Goal: Task Accomplishment & Management: Manage account settings

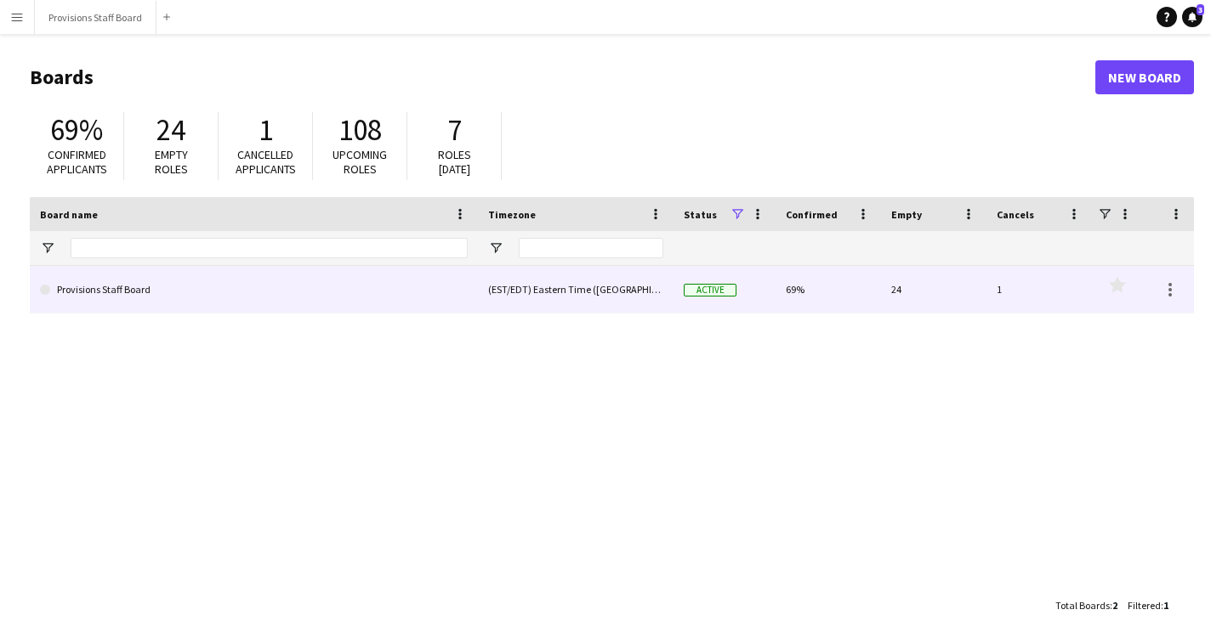
click at [211, 292] on link "Provisions Staff Board" at bounding box center [254, 290] width 428 height 48
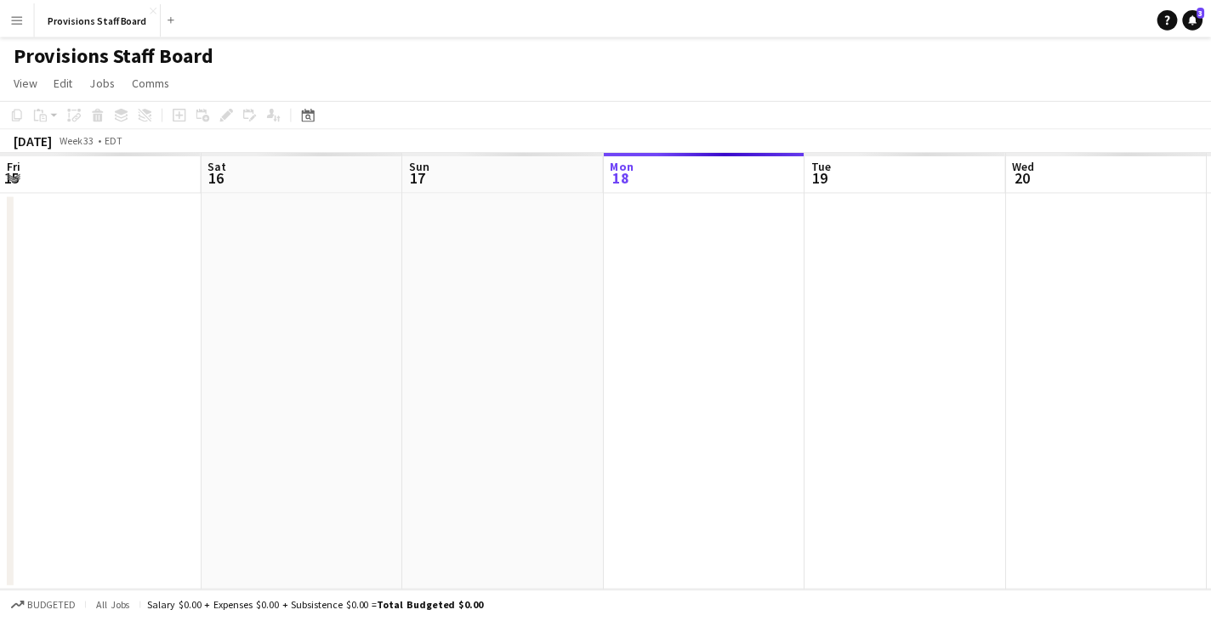
scroll to position [0, 406]
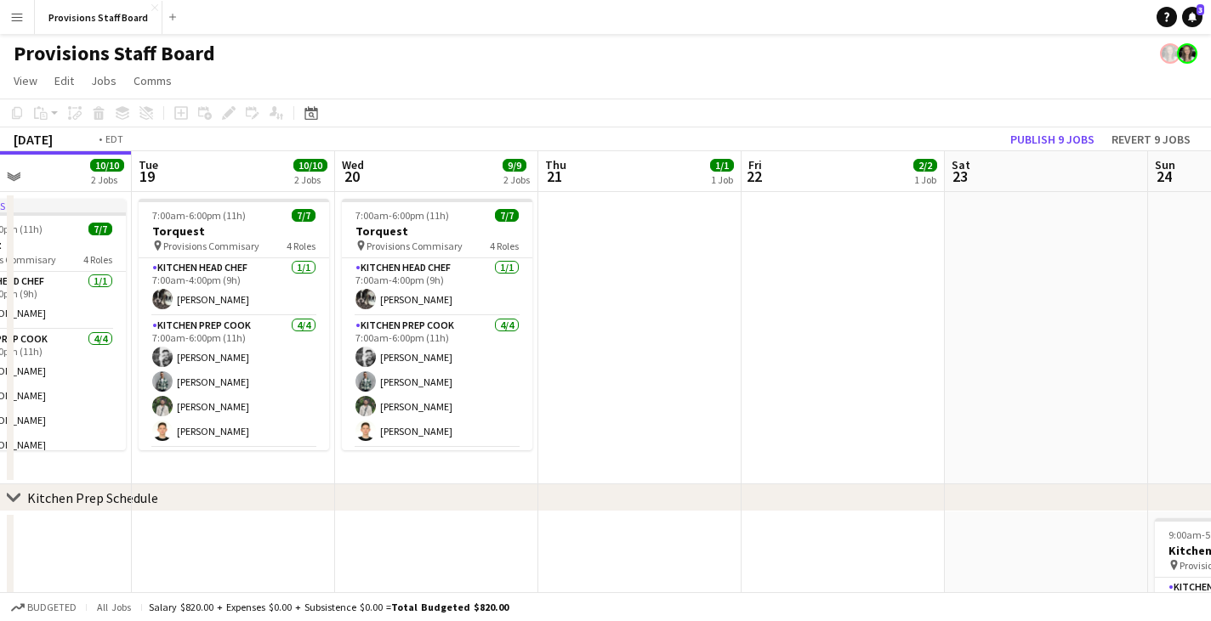
drag, startPoint x: 870, startPoint y: 172, endPoint x: 191, endPoint y: 153, distance: 678.7
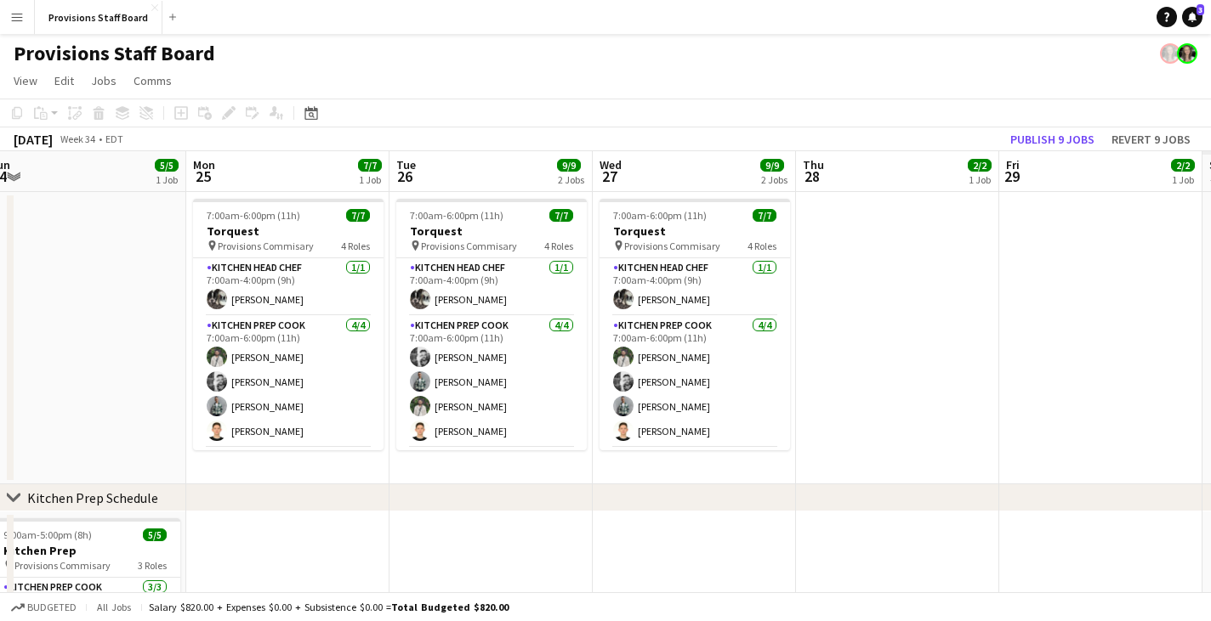
drag, startPoint x: 757, startPoint y: 188, endPoint x: 450, endPoint y: 179, distance: 307.0
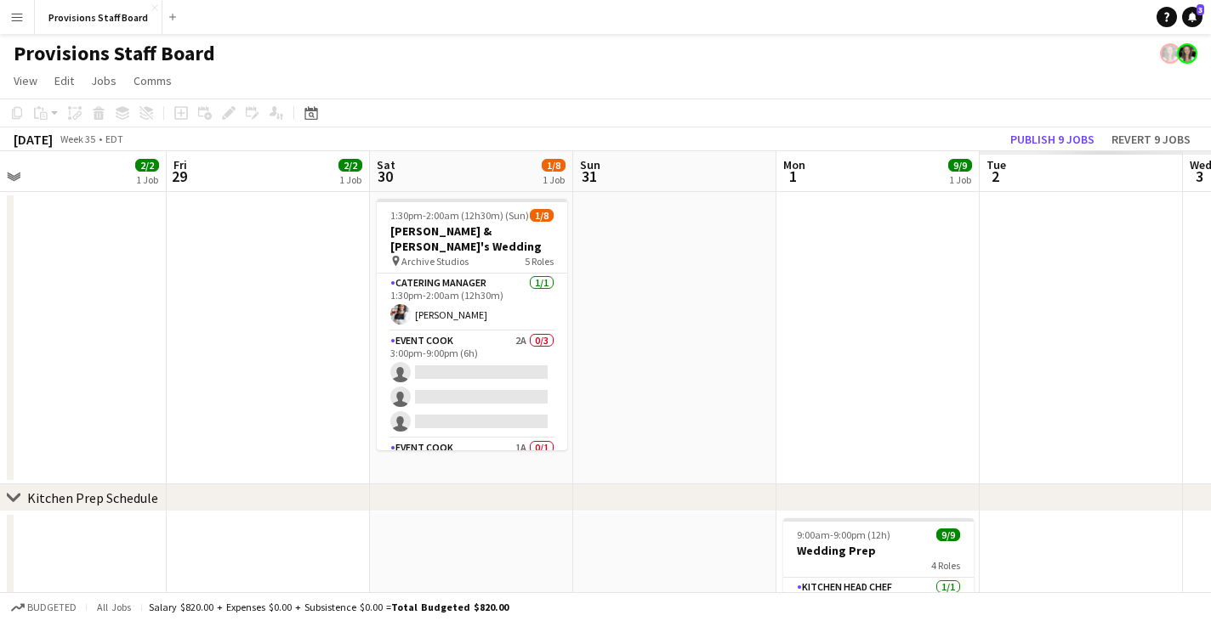
drag, startPoint x: 960, startPoint y: 177, endPoint x: 389, endPoint y: 173, distance: 570.5
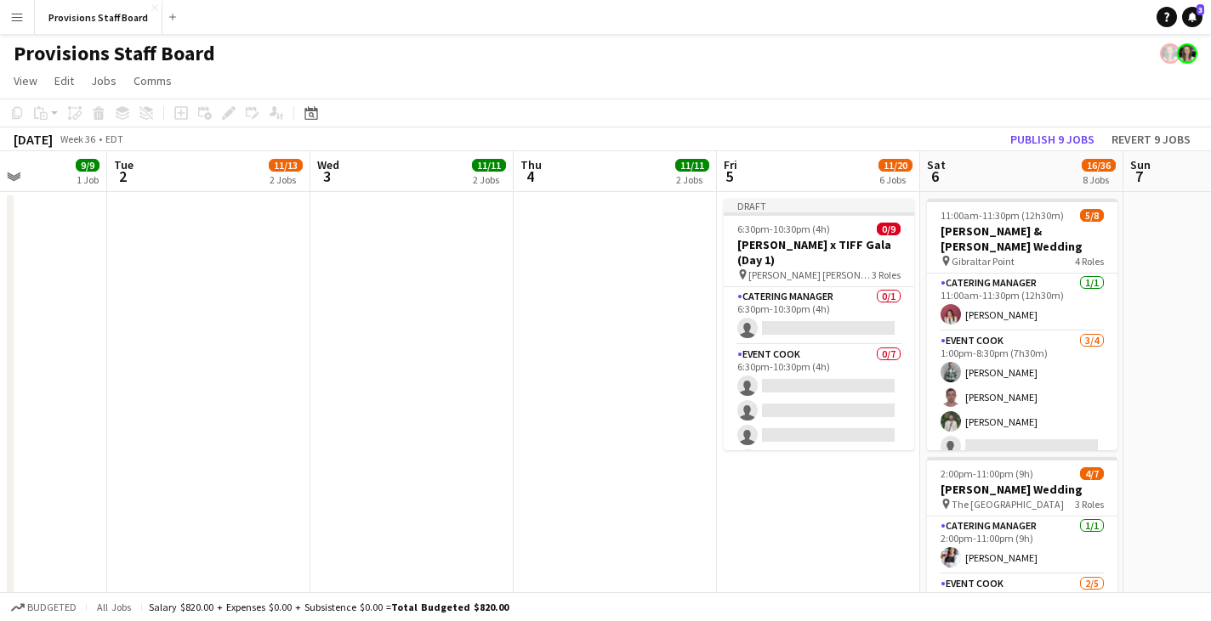
drag, startPoint x: 1067, startPoint y: 177, endPoint x: 468, endPoint y: 161, distance: 598.7
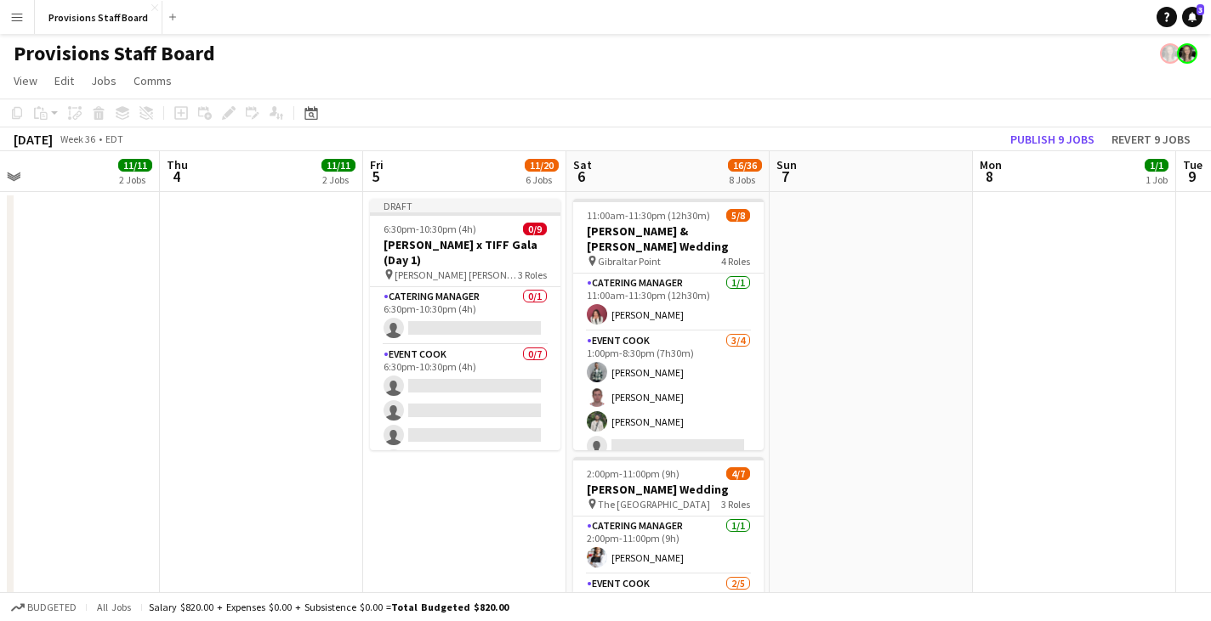
scroll to position [0, 661]
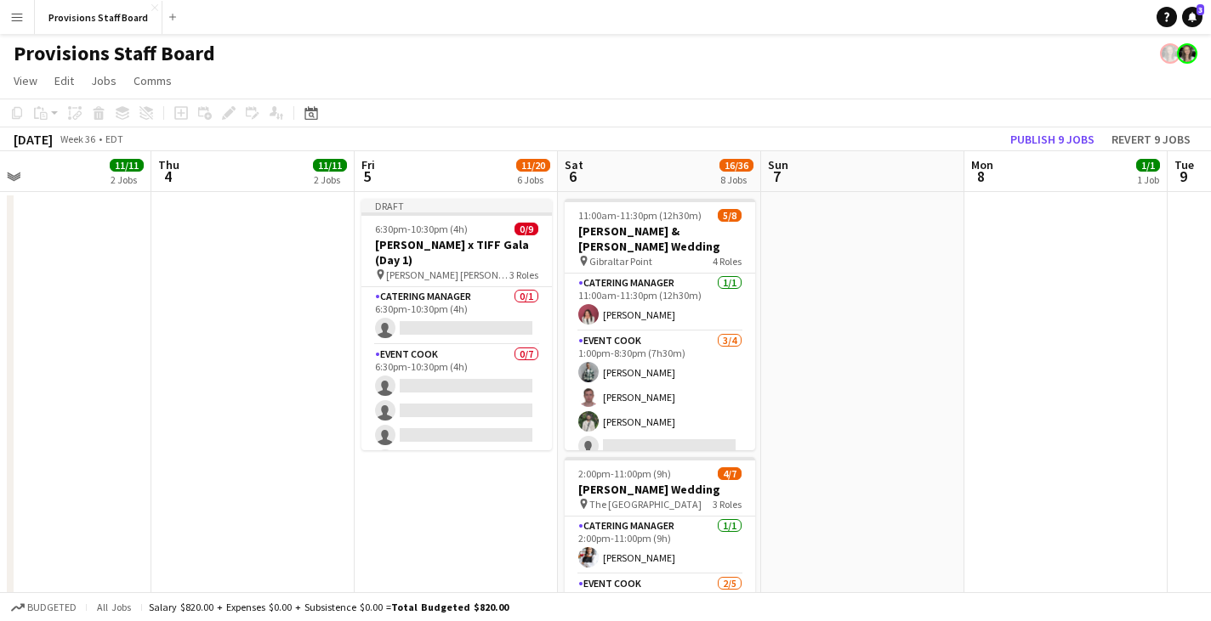
drag, startPoint x: 1093, startPoint y: 179, endPoint x: 737, endPoint y: 181, distance: 356.2
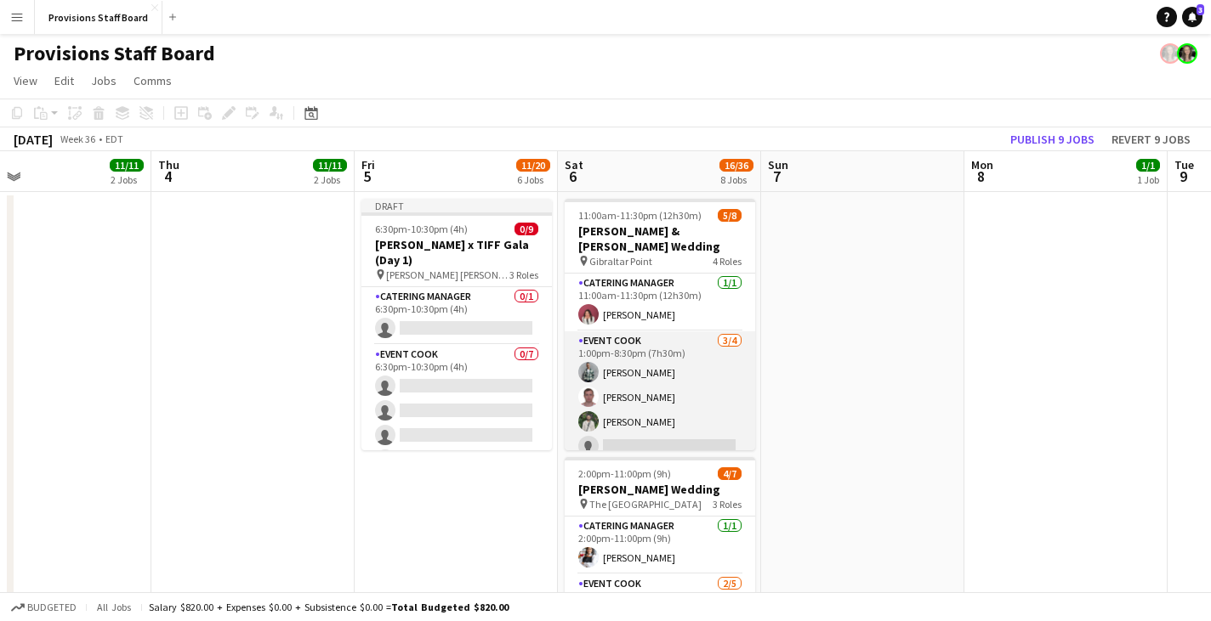
scroll to position [138, 0]
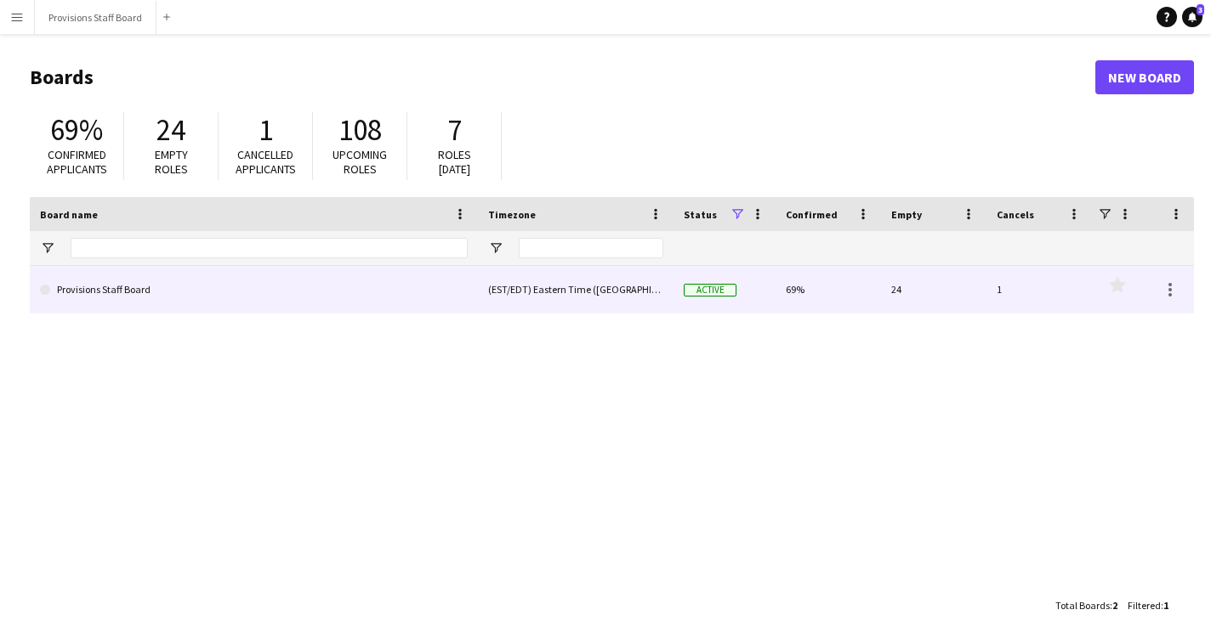
click at [432, 290] on link "Provisions Staff Board" at bounding box center [254, 290] width 428 height 48
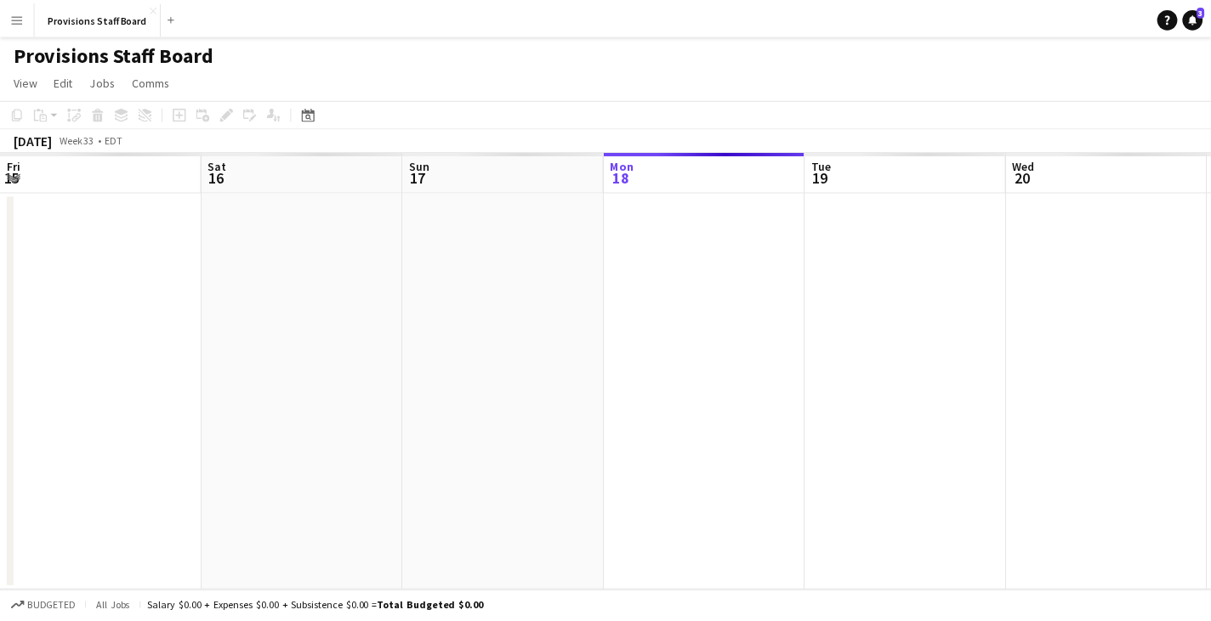
scroll to position [0, 406]
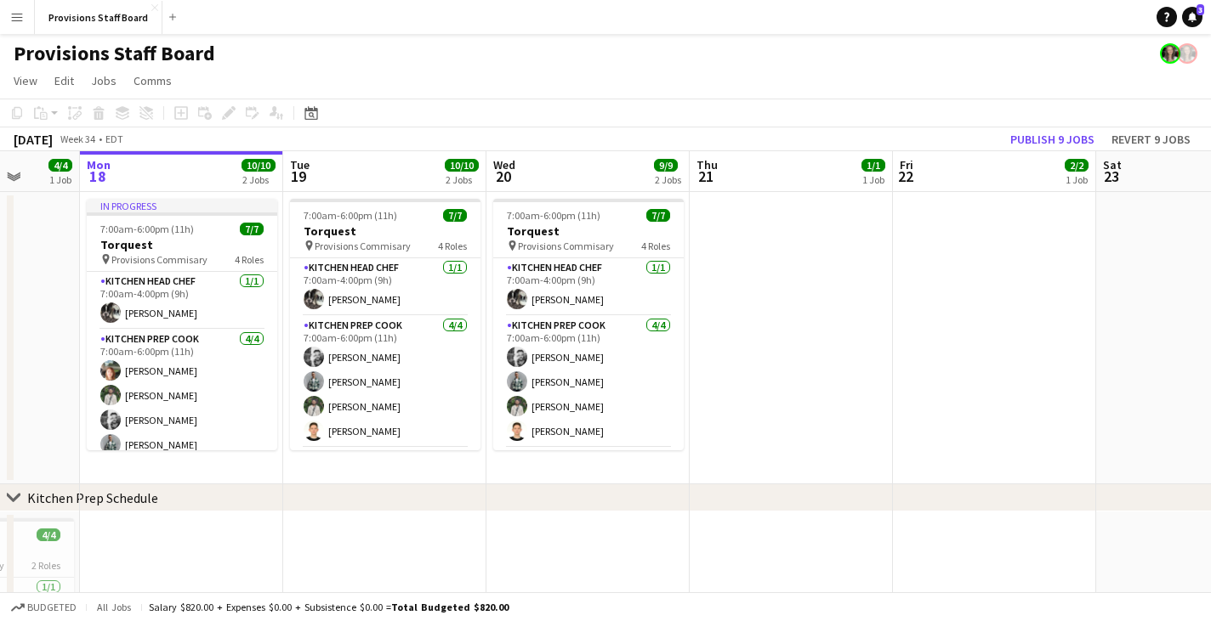
drag, startPoint x: 1104, startPoint y: 176, endPoint x: 322, endPoint y: 173, distance: 781.3
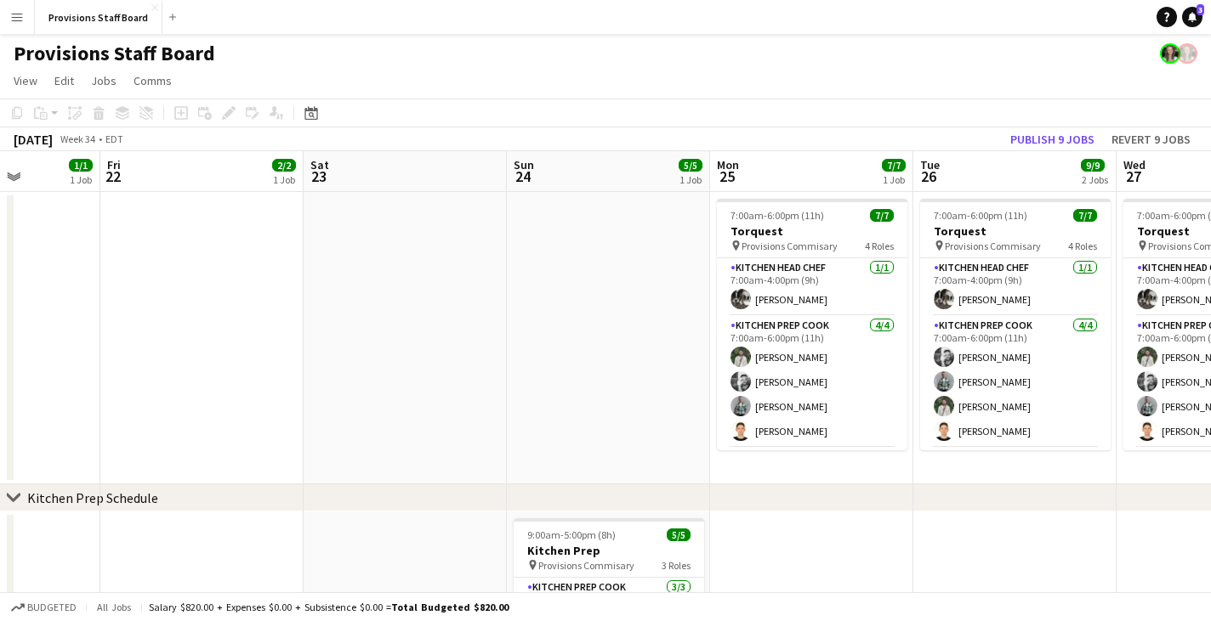
drag, startPoint x: 1083, startPoint y: 173, endPoint x: 460, endPoint y: 171, distance: 623.2
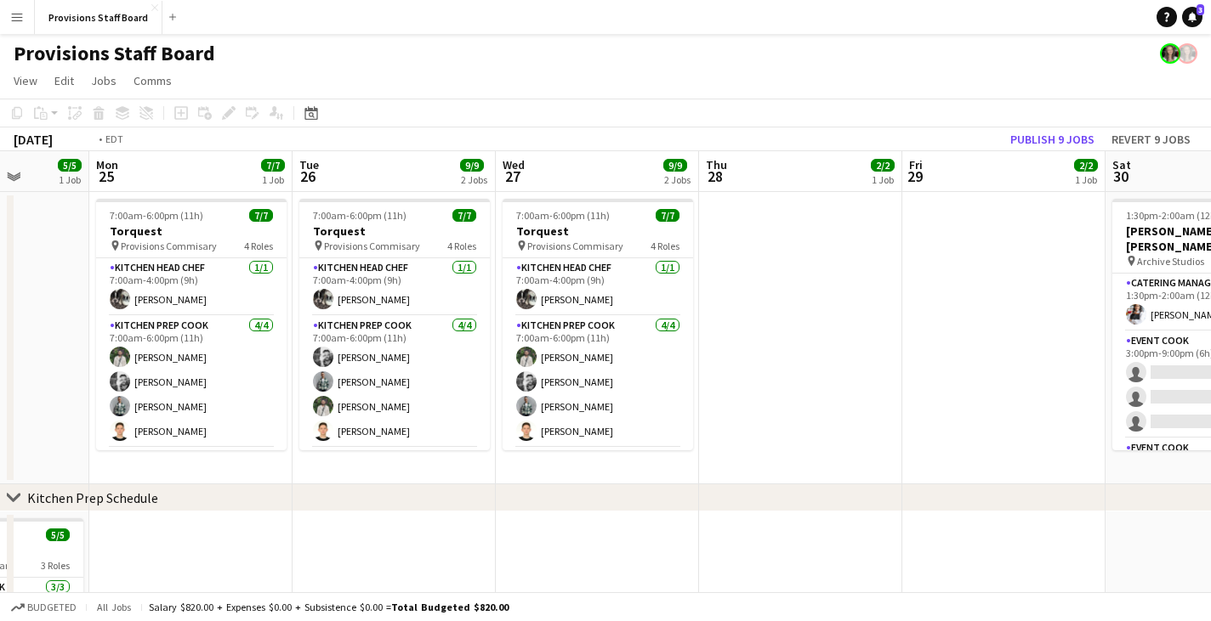
drag, startPoint x: 1065, startPoint y: 169, endPoint x: 291, endPoint y: 156, distance: 774.6
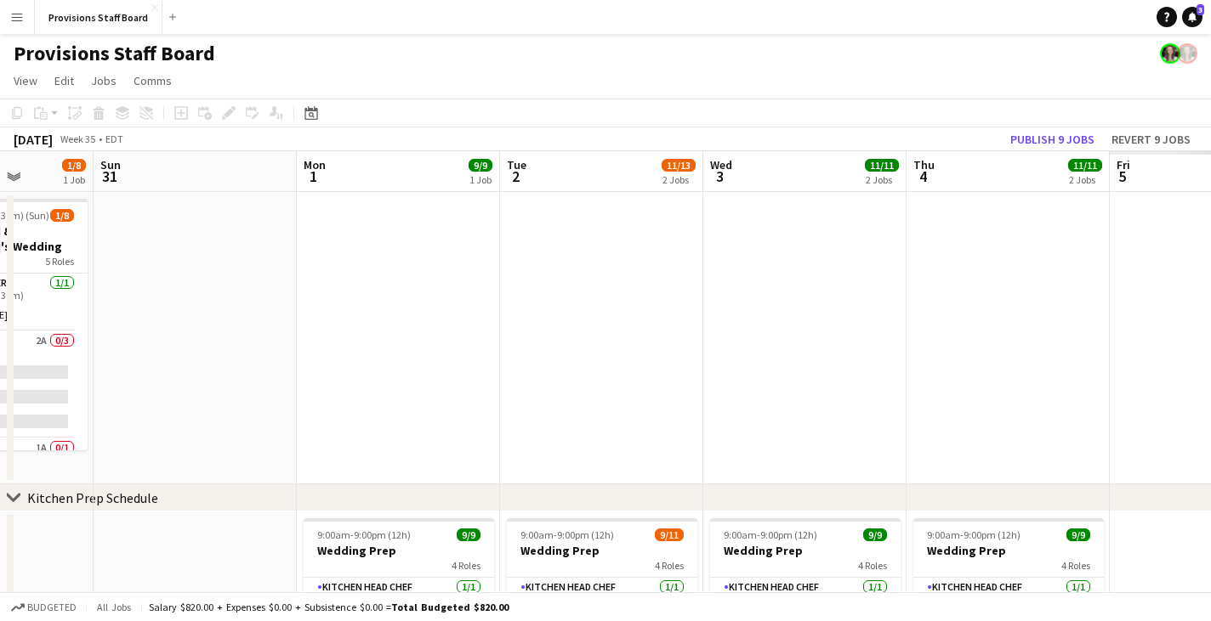
drag, startPoint x: 1085, startPoint y: 177, endPoint x: 477, endPoint y: 138, distance: 609.1
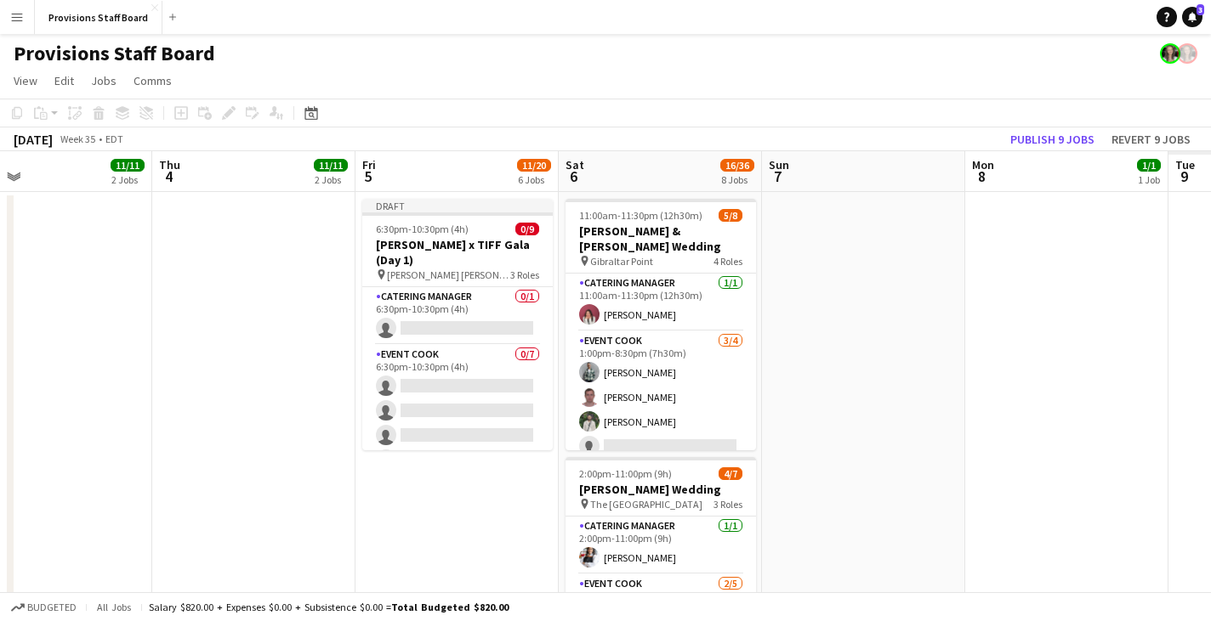
scroll to position [0, 508]
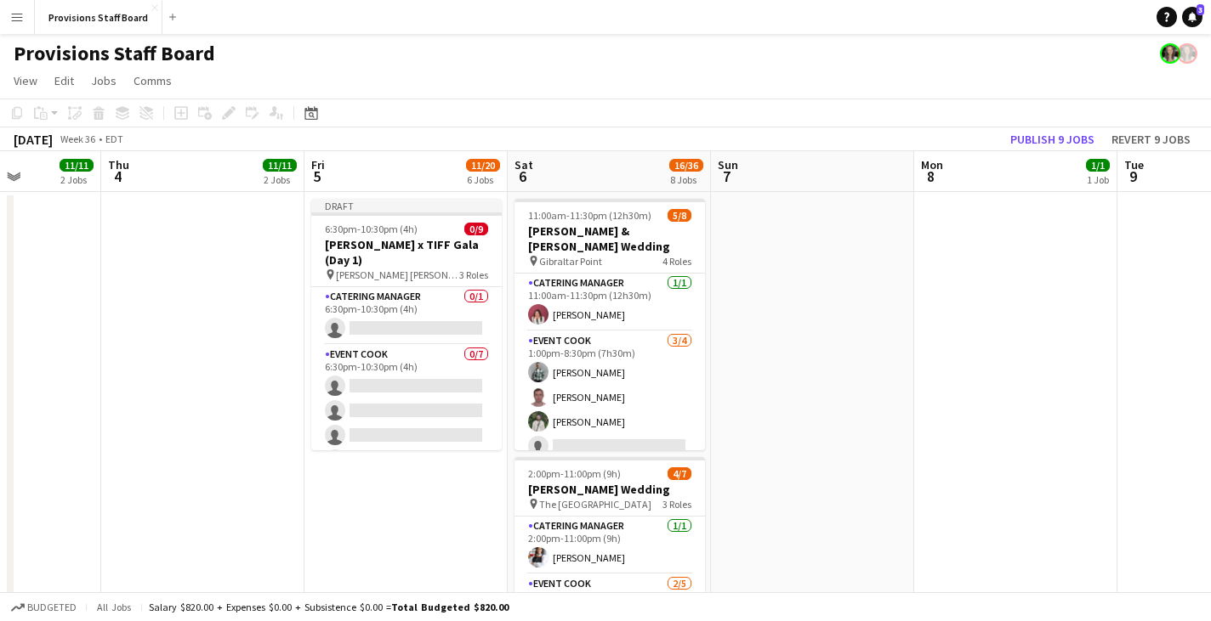
drag, startPoint x: 1125, startPoint y: 172, endPoint x: 529, endPoint y: 180, distance: 596.0
click at [644, 298] on app-card-role "Catering Manager [DATE] 11:00am-11:30pm (12h30m) [PERSON_NAME]" at bounding box center [609, 303] width 190 height 58
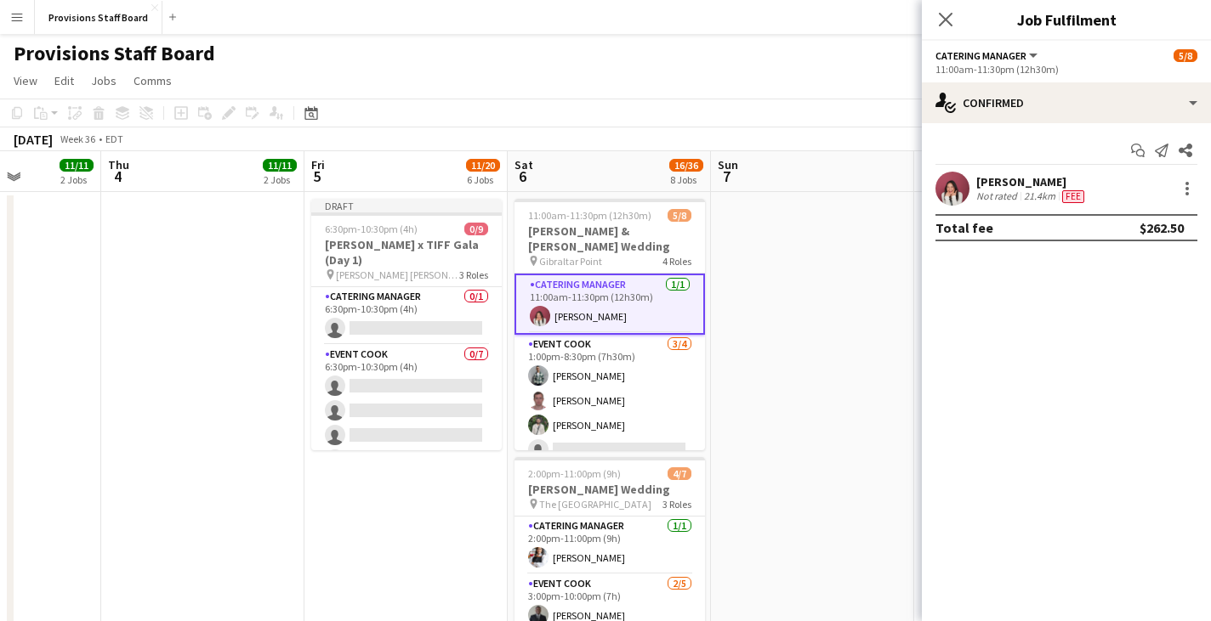
click at [1032, 201] on div "21.4km" at bounding box center [1039, 197] width 38 height 14
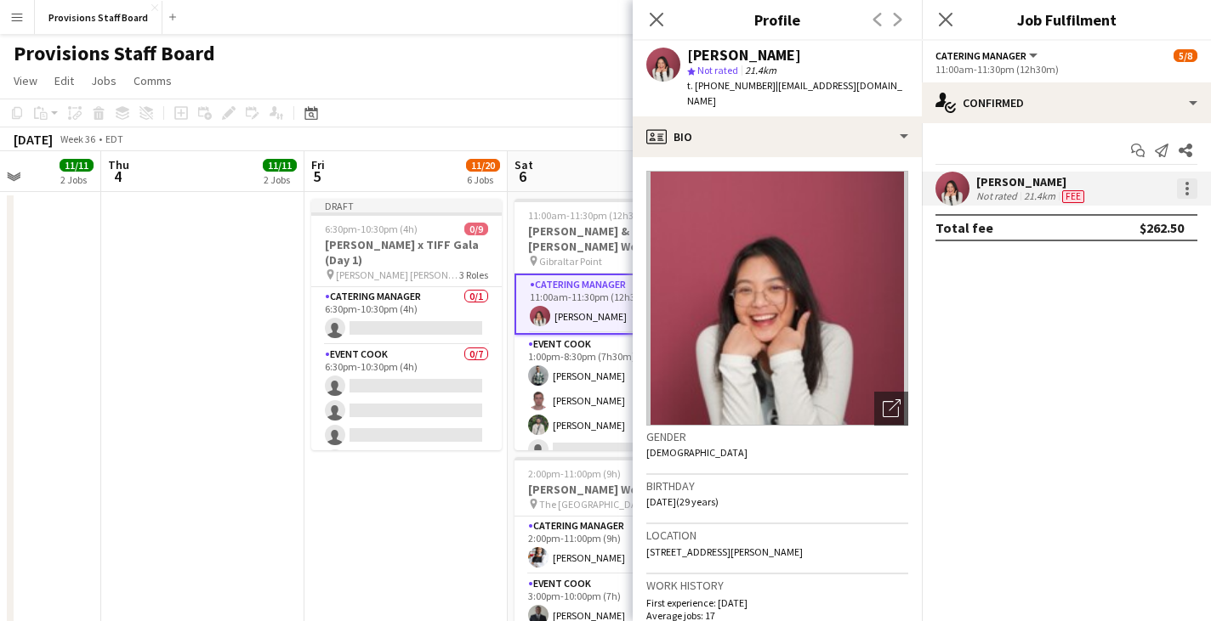
click at [1192, 187] on div at bounding box center [1187, 189] width 20 height 20
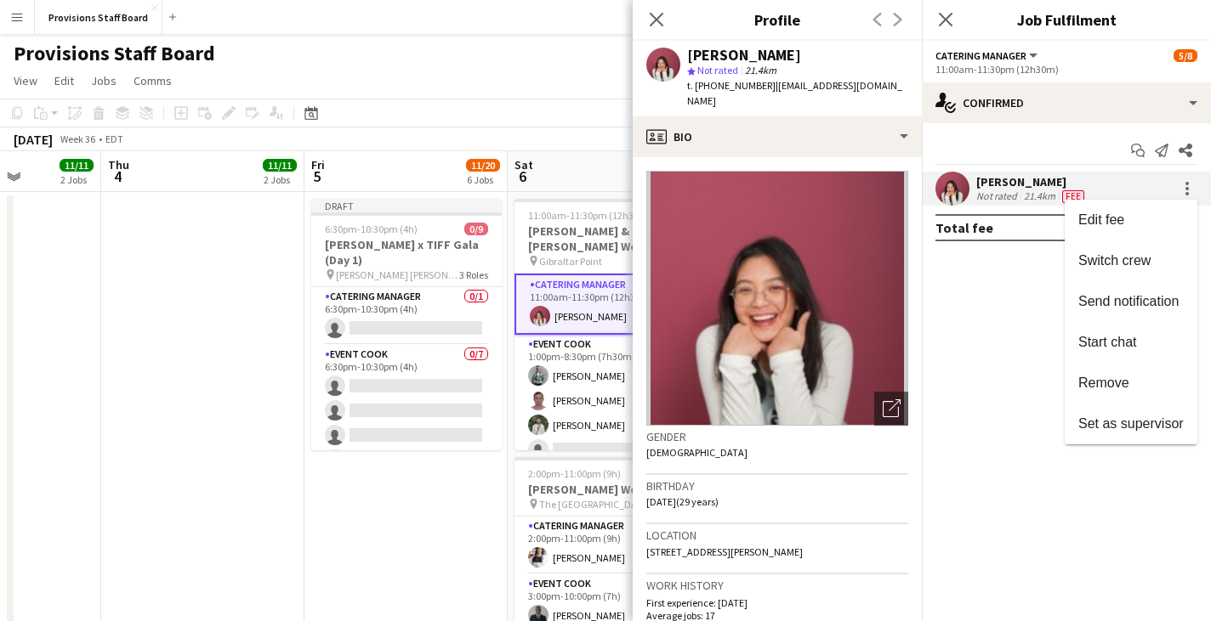
click at [1018, 362] on div at bounding box center [605, 310] width 1211 height 621
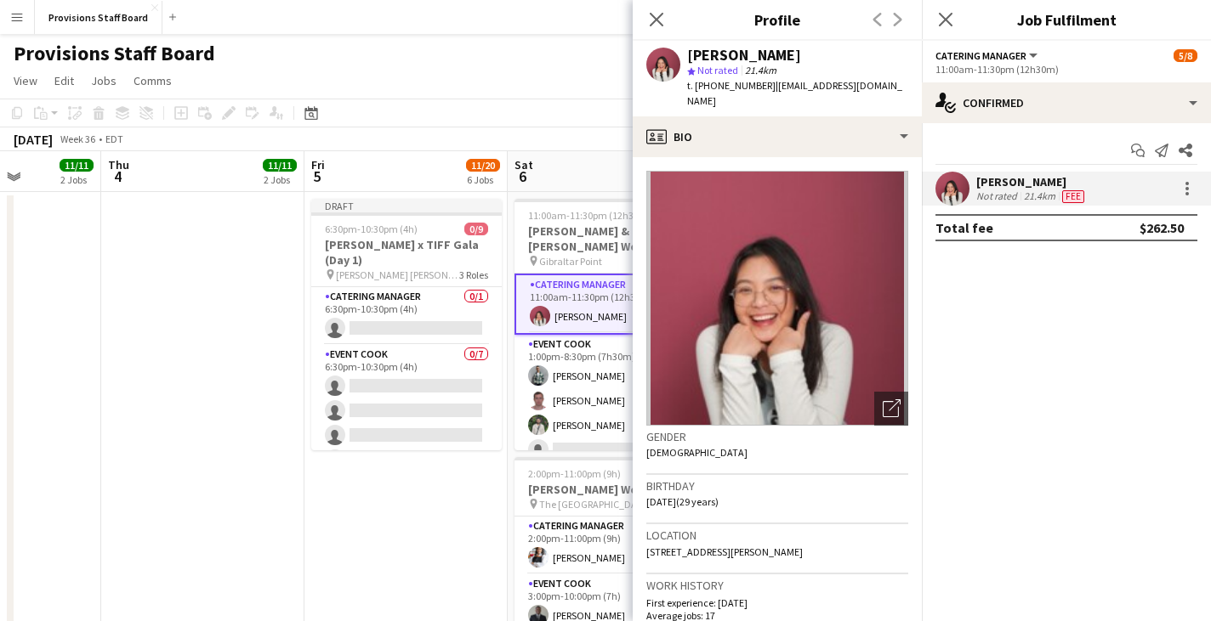
click at [1024, 54] on span "Catering Manager" at bounding box center [980, 55] width 91 height 13
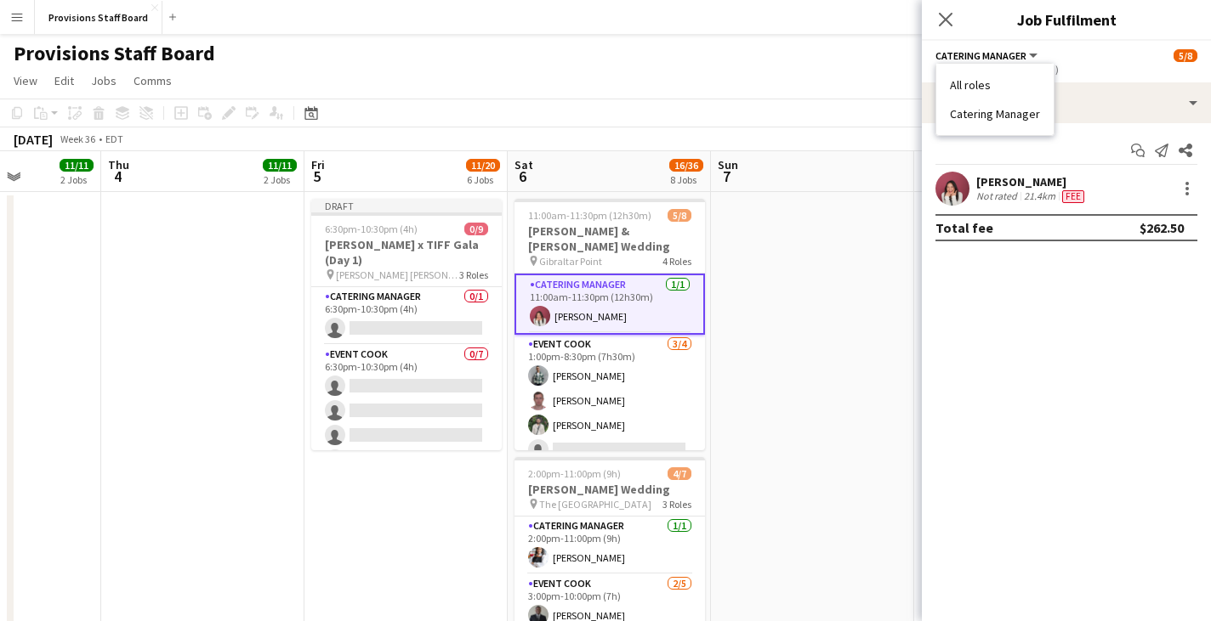
click at [1020, 117] on li "Catering Manager" at bounding box center [995, 113] width 90 height 15
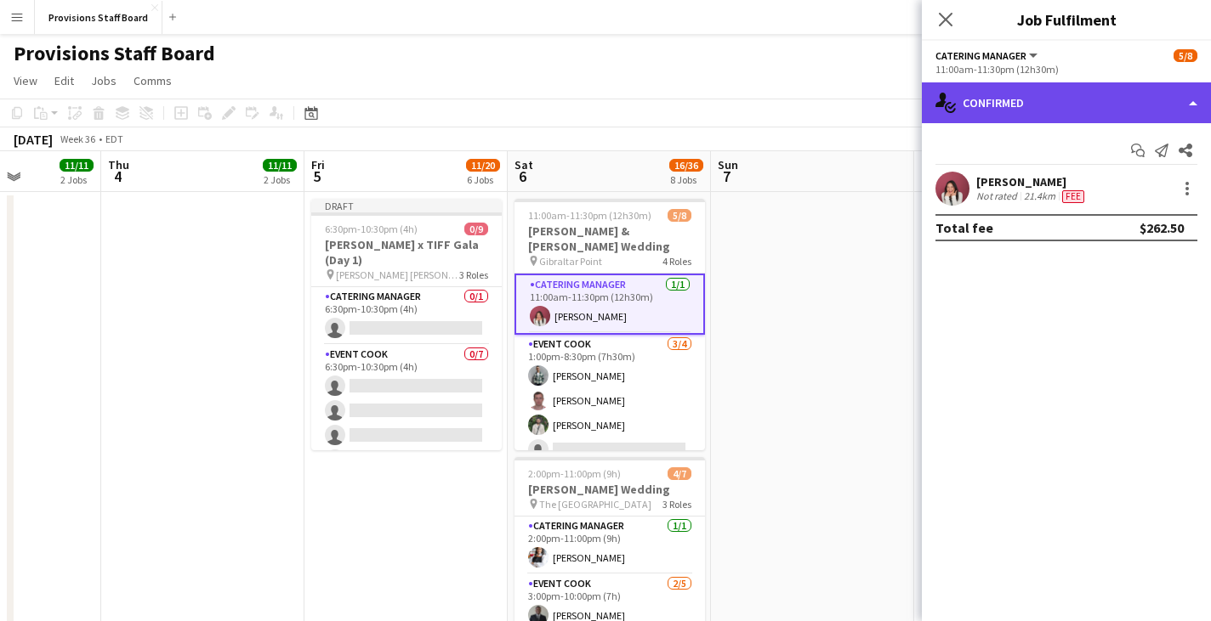
click at [1199, 99] on div "single-neutral-actions-check-2 Confirmed" at bounding box center [1066, 102] width 289 height 41
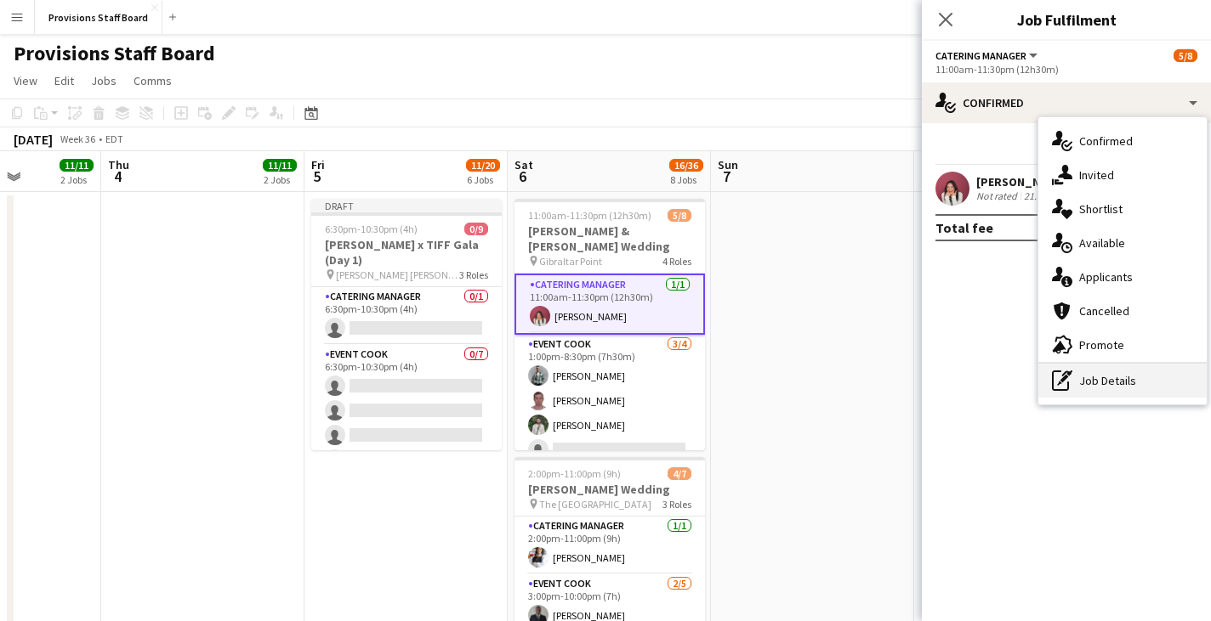
click at [1098, 380] on div "pen-write Job Details" at bounding box center [1122, 381] width 168 height 34
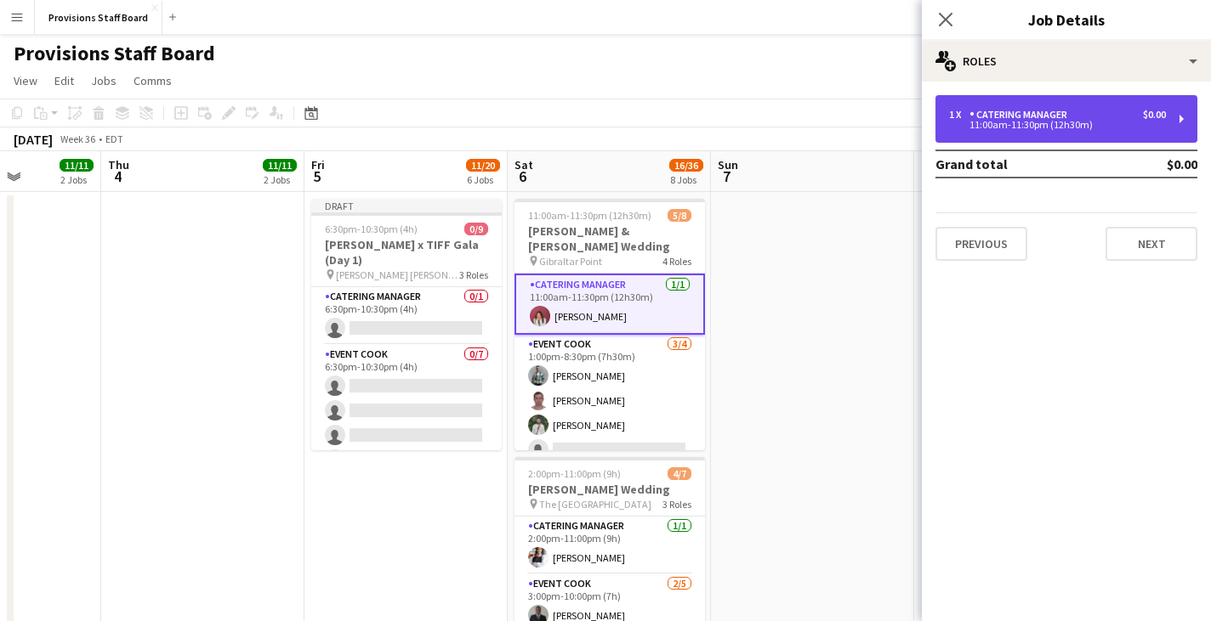
click at [1067, 111] on div "Catering Manager" at bounding box center [1021, 115] width 105 height 12
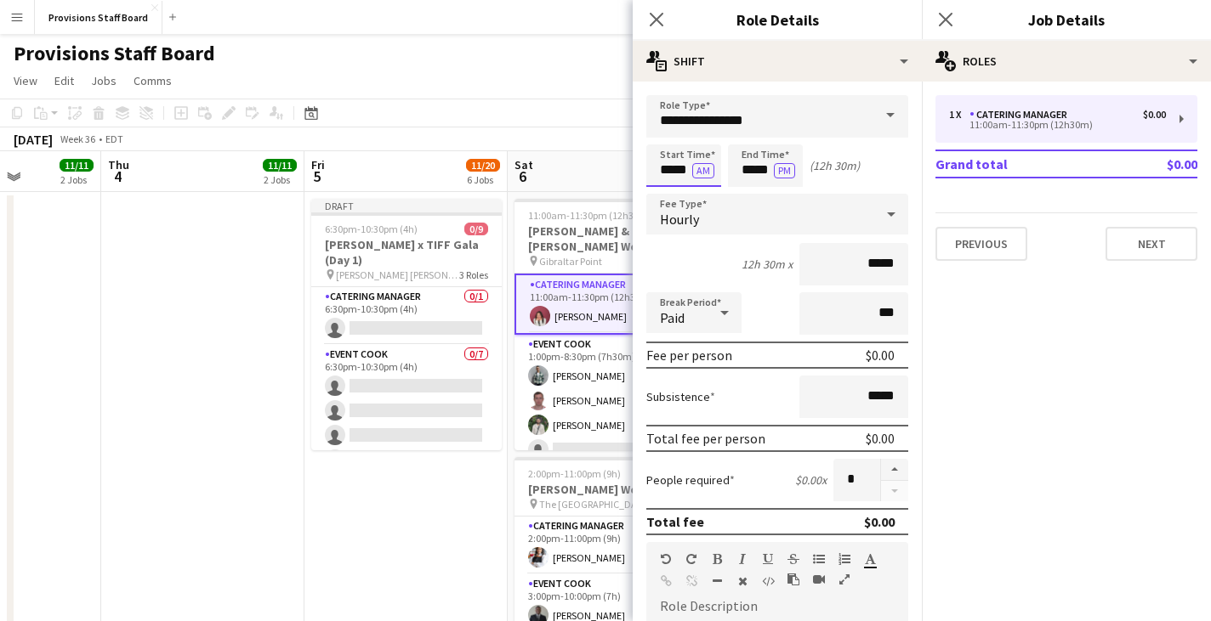
click at [677, 169] on input "*****" at bounding box center [683, 166] width 75 height 43
click at [671, 171] on input "*****" at bounding box center [683, 166] width 75 height 43
type input "*****"
click at [706, 172] on button "AM" at bounding box center [703, 170] width 22 height 15
click at [881, 179] on div "Start Time ***** PM End Time ***** PM (11h 30m)" at bounding box center [777, 166] width 262 height 43
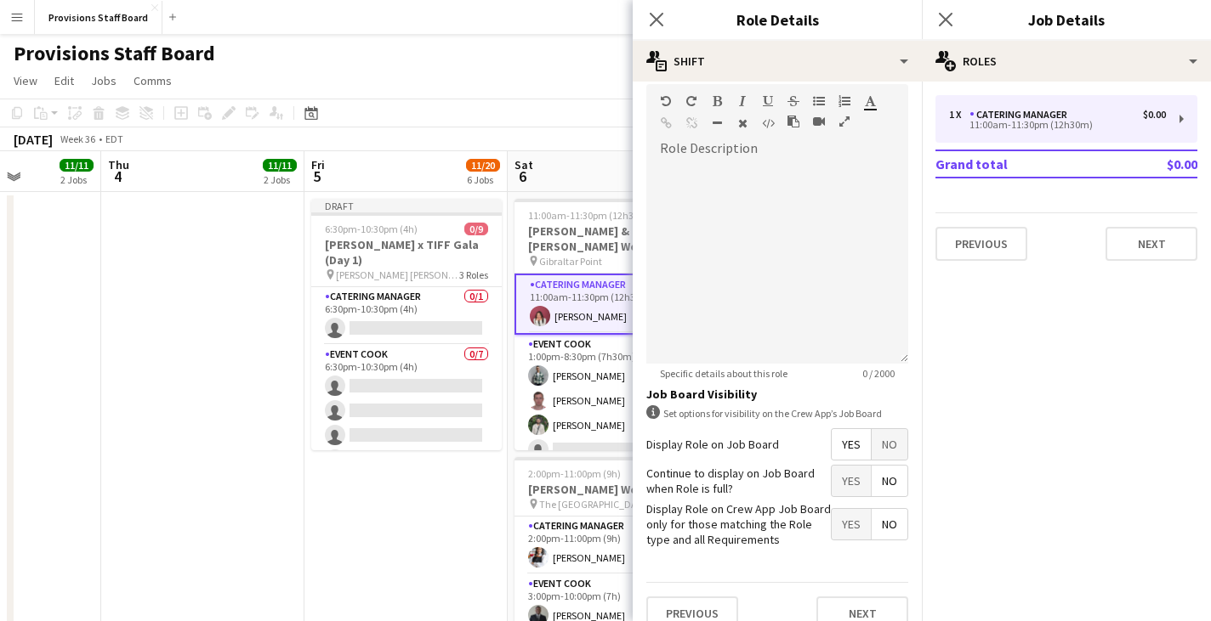
scroll to position [480, 0]
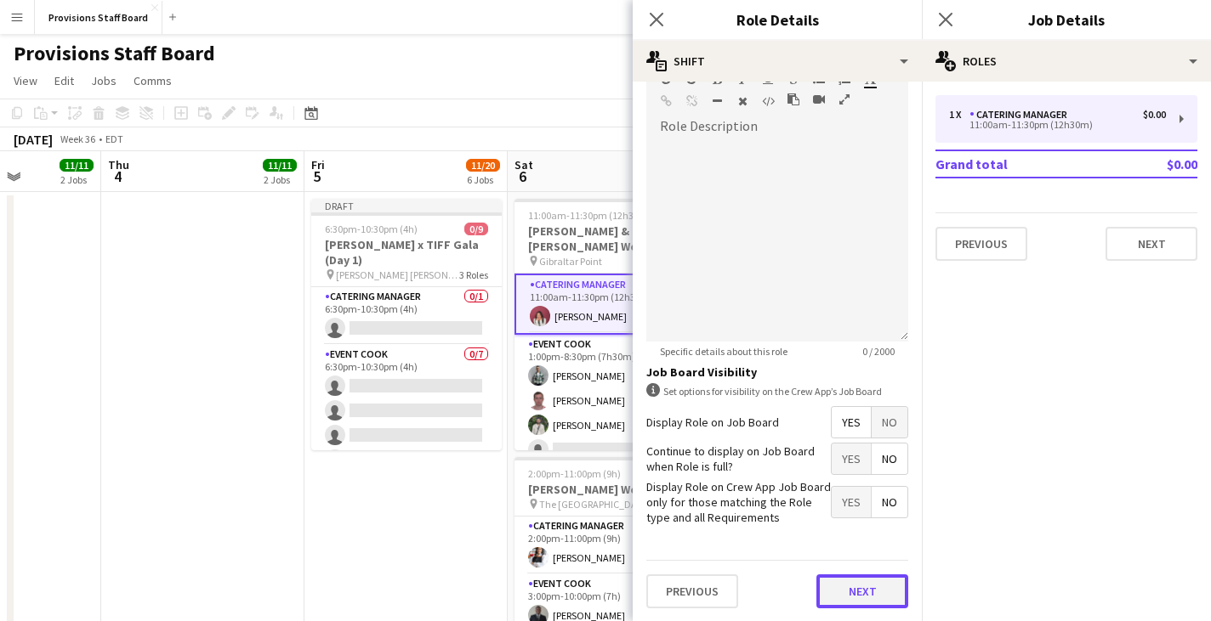
click at [826, 593] on button "Next" at bounding box center [862, 592] width 92 height 34
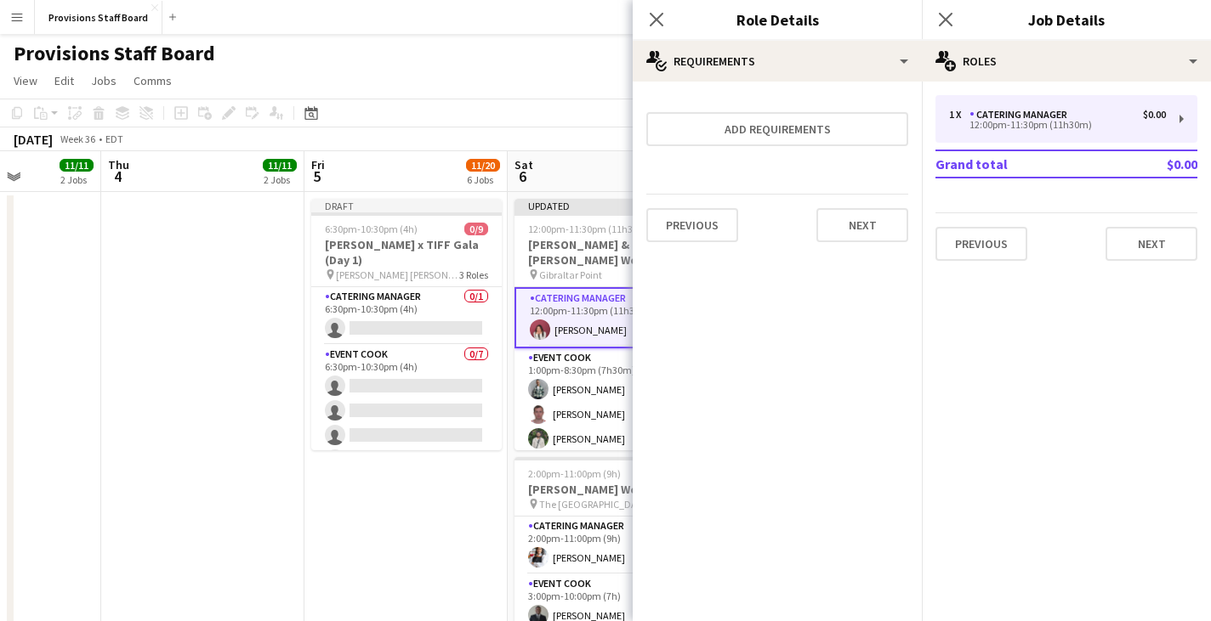
scroll to position [0, 0]
click at [894, 227] on button "Next" at bounding box center [862, 225] width 92 height 34
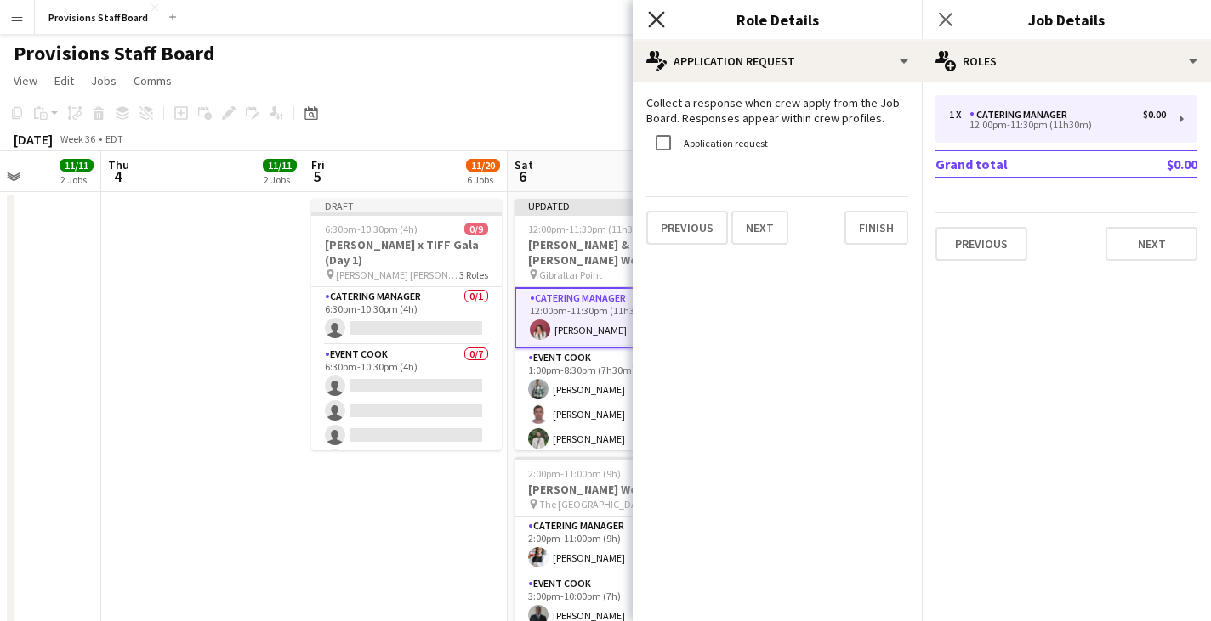
click at [658, 14] on icon "Close pop-in" at bounding box center [656, 19] width 16 height 16
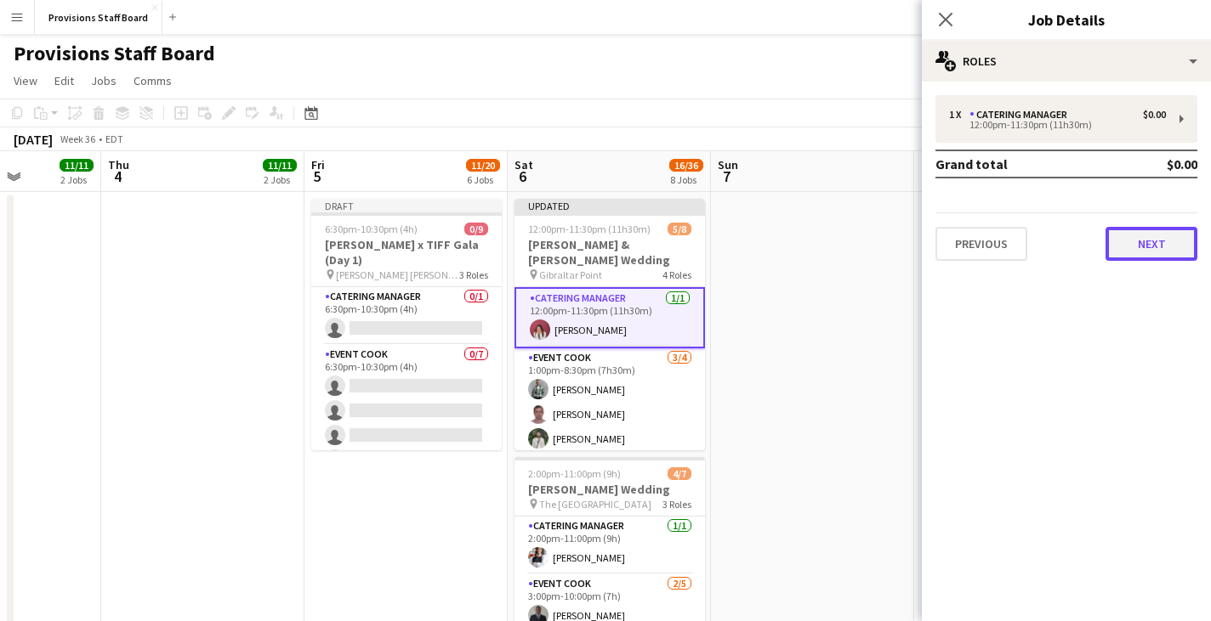
click at [1140, 241] on button "Next" at bounding box center [1151, 244] width 92 height 34
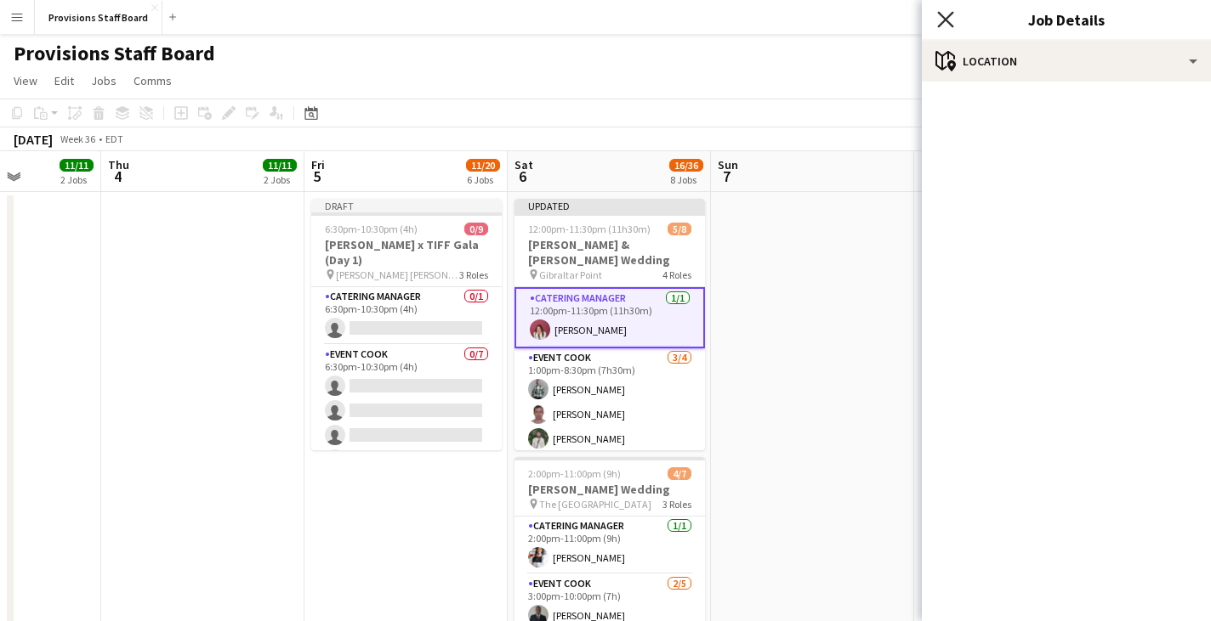
click at [947, 21] on icon at bounding box center [945, 19] width 16 height 16
